Goal: Transaction & Acquisition: Purchase product/service

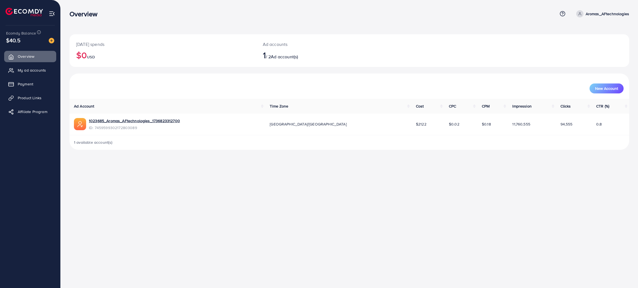
click at [280, 57] on span "Ad account(s)" at bounding box center [284, 57] width 27 height 6
click at [33, 71] on span "My ad accounts" at bounding box center [33, 71] width 28 height 6
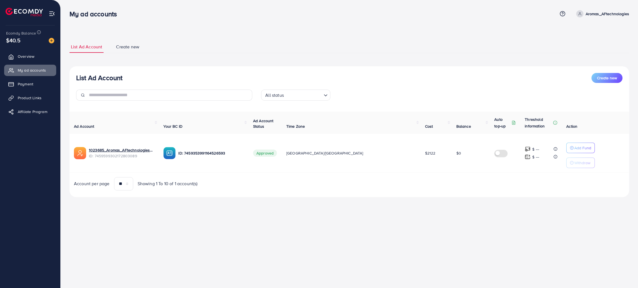
click at [120, 49] on span "Create new" at bounding box center [127, 47] width 23 height 6
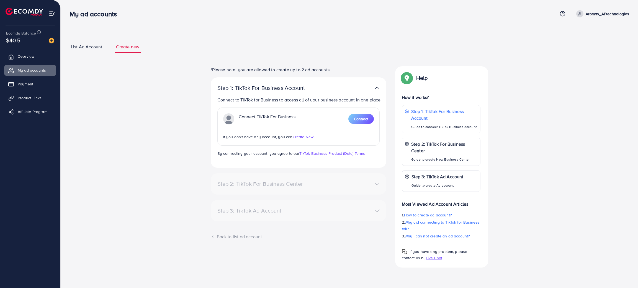
click at [96, 48] on span "List Ad Account" at bounding box center [86, 47] width 31 height 6
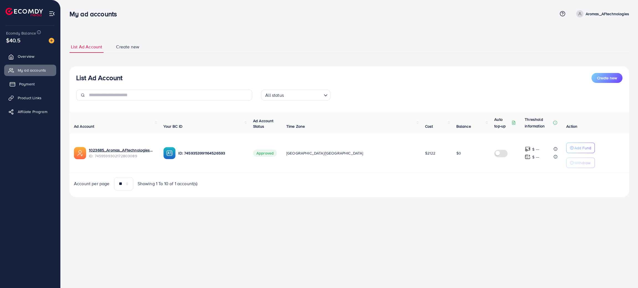
click at [27, 80] on link "Payment" at bounding box center [30, 84] width 52 height 11
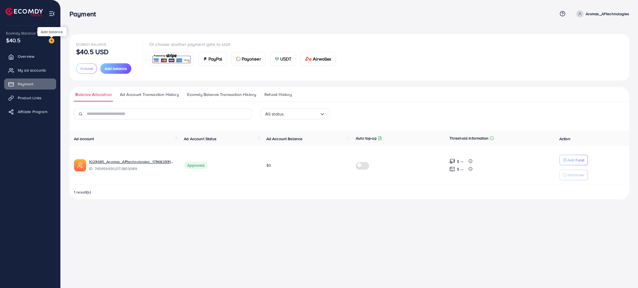
click at [50, 39] on img at bounding box center [52, 41] width 6 height 6
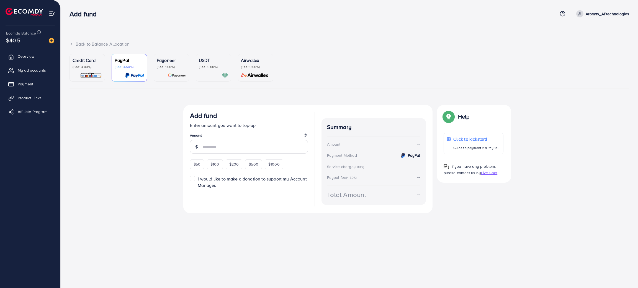
click at [96, 66] on p "(Fee: 4.00%)" at bounding box center [87, 67] width 29 height 4
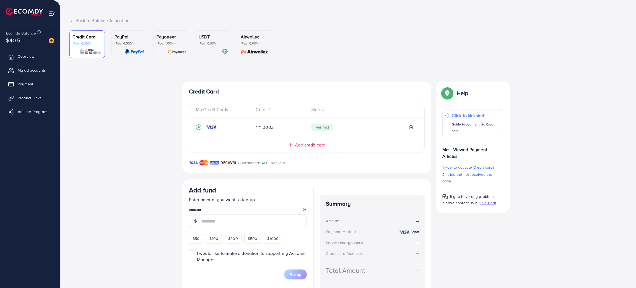
scroll to position [45, 0]
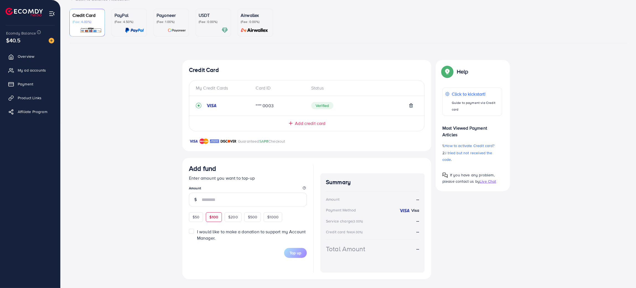
click at [218, 221] on div "$100" at bounding box center [214, 217] width 16 height 9
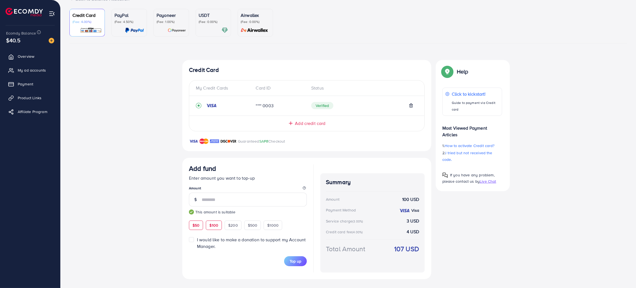
click at [197, 225] on span "$50" at bounding box center [196, 226] width 7 height 6
click at [213, 226] on span "$100" at bounding box center [213, 226] width 9 height 6
type input "***"
click at [205, 26] on div "USDT (Fee: 0.00%)" at bounding box center [213, 23] width 29 height 22
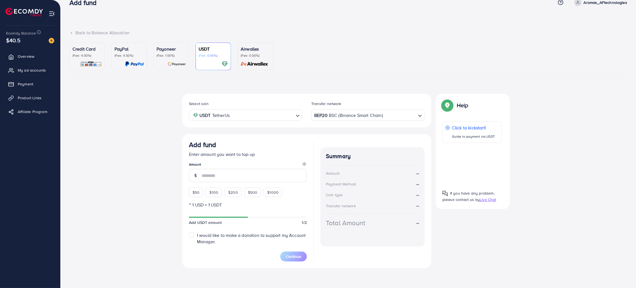
scroll to position [11, 0]
click at [30, 69] on span "My ad accounts" at bounding box center [33, 71] width 28 height 6
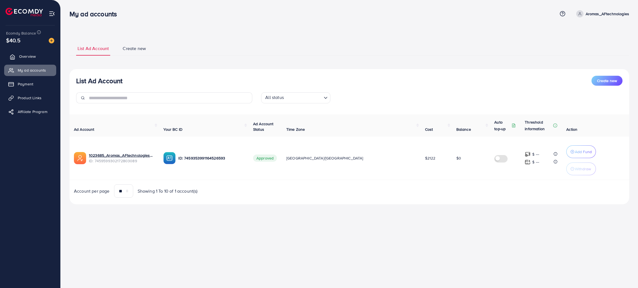
click at [25, 59] on span "Overview" at bounding box center [27, 57] width 17 height 6
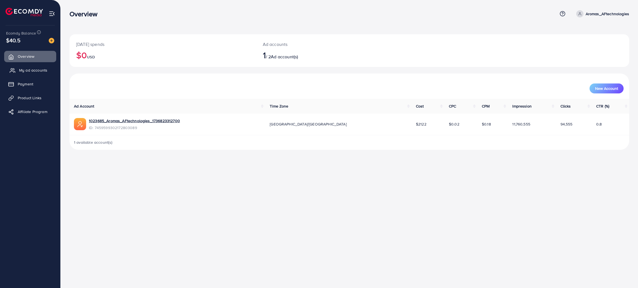
click at [29, 74] on link "My ad accounts" at bounding box center [30, 70] width 52 height 11
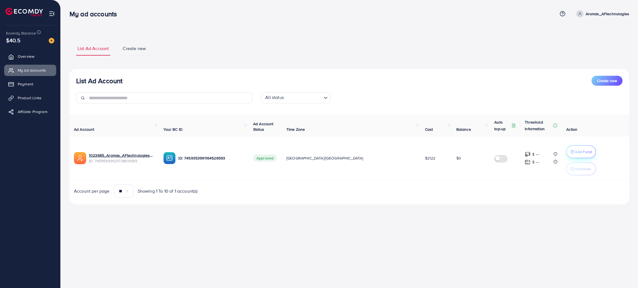
click at [570, 151] on icon "button" at bounding box center [572, 152] width 4 height 4
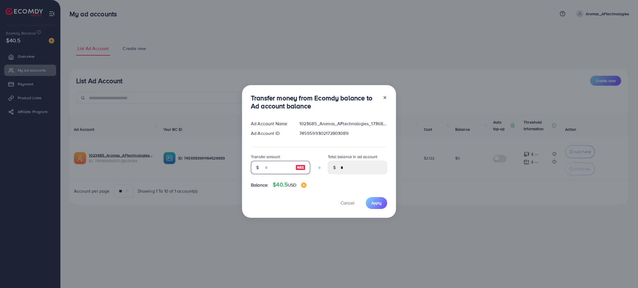
click at [266, 167] on input "number" at bounding box center [277, 167] width 28 height 13
type input "*"
type input "****"
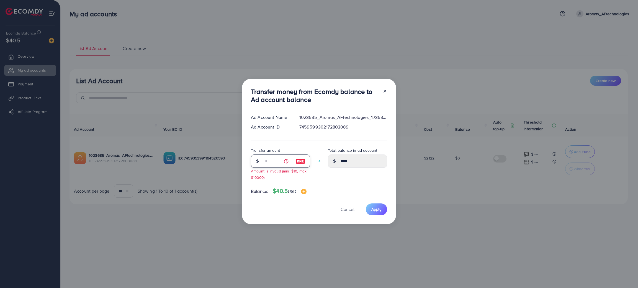
type input "**"
type input "*****"
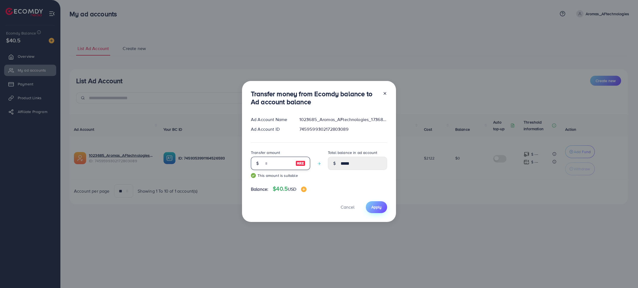
type input "**"
click at [371, 205] on span "Apply" at bounding box center [376, 208] width 10 height 6
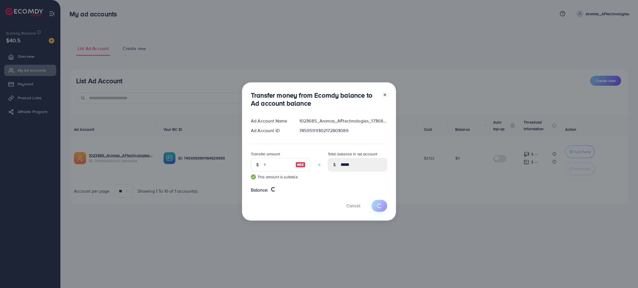
type input "*"
